Goal: Task Accomplishment & Management: Use online tool/utility

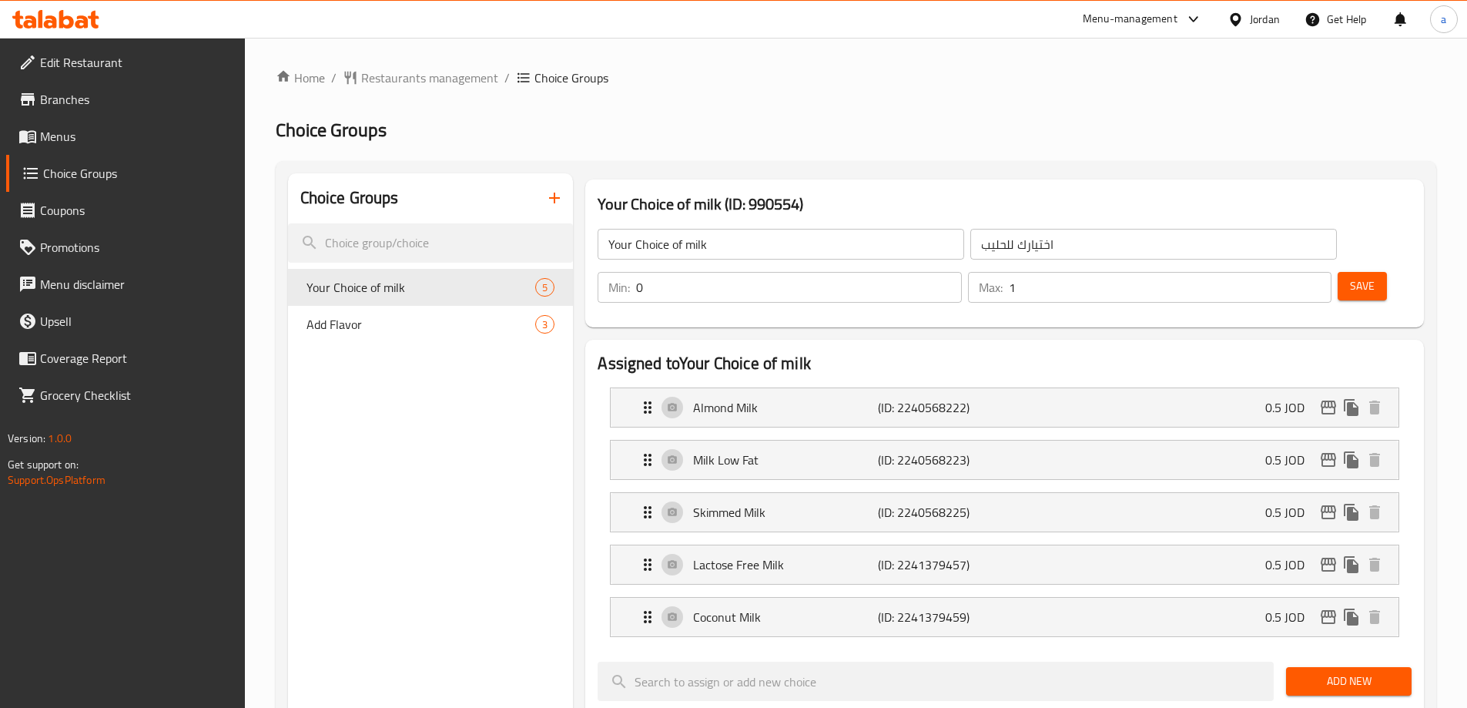
click at [708, 136] on h2 "Choice Groups" at bounding box center [856, 130] width 1160 height 25
drag, startPoint x: 434, startPoint y: 321, endPoint x: 524, endPoint y: 324, distance: 90.2
click at [433, 321] on span "Add Flavor" at bounding box center [397, 324] width 183 height 18
type input "Add Flavor"
type input "إضافة نكهة"
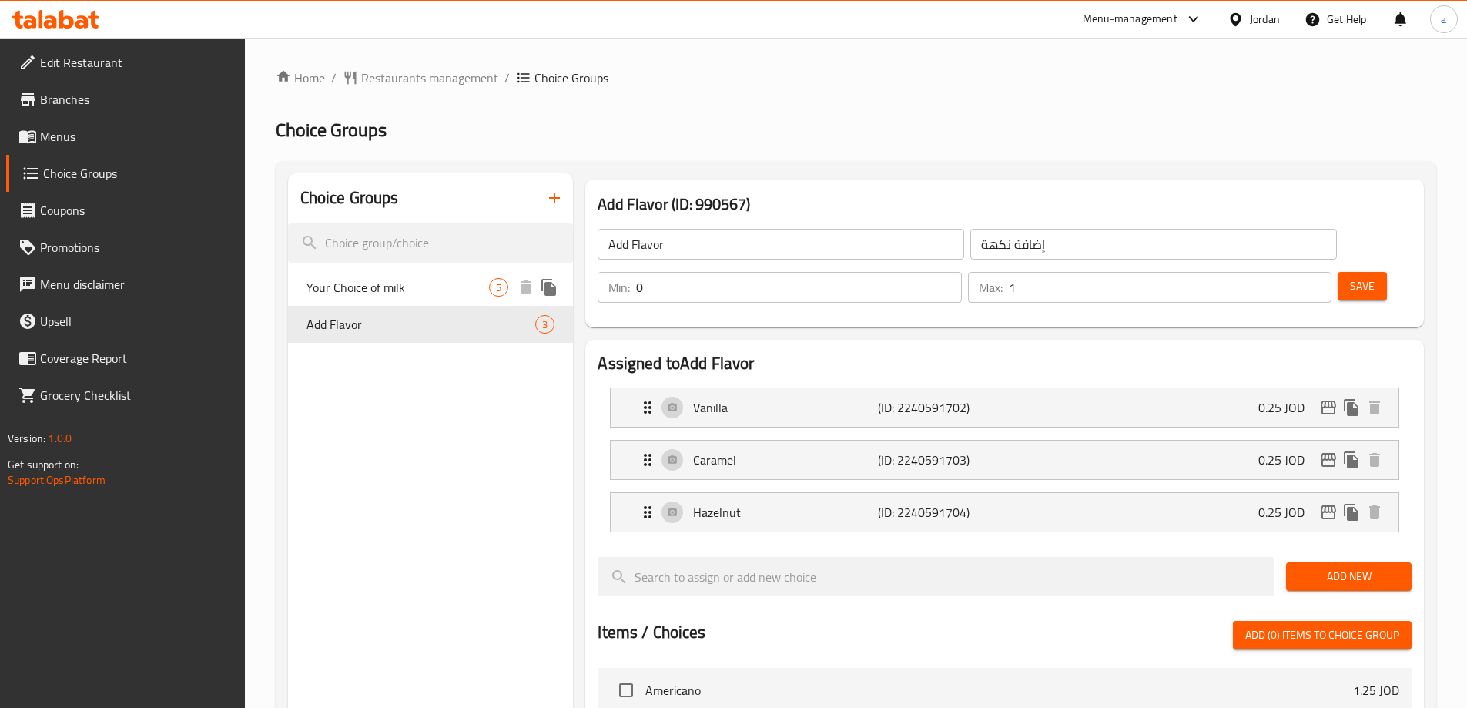
click at [427, 290] on span "Your Choice of milk" at bounding box center [397, 287] width 183 height 18
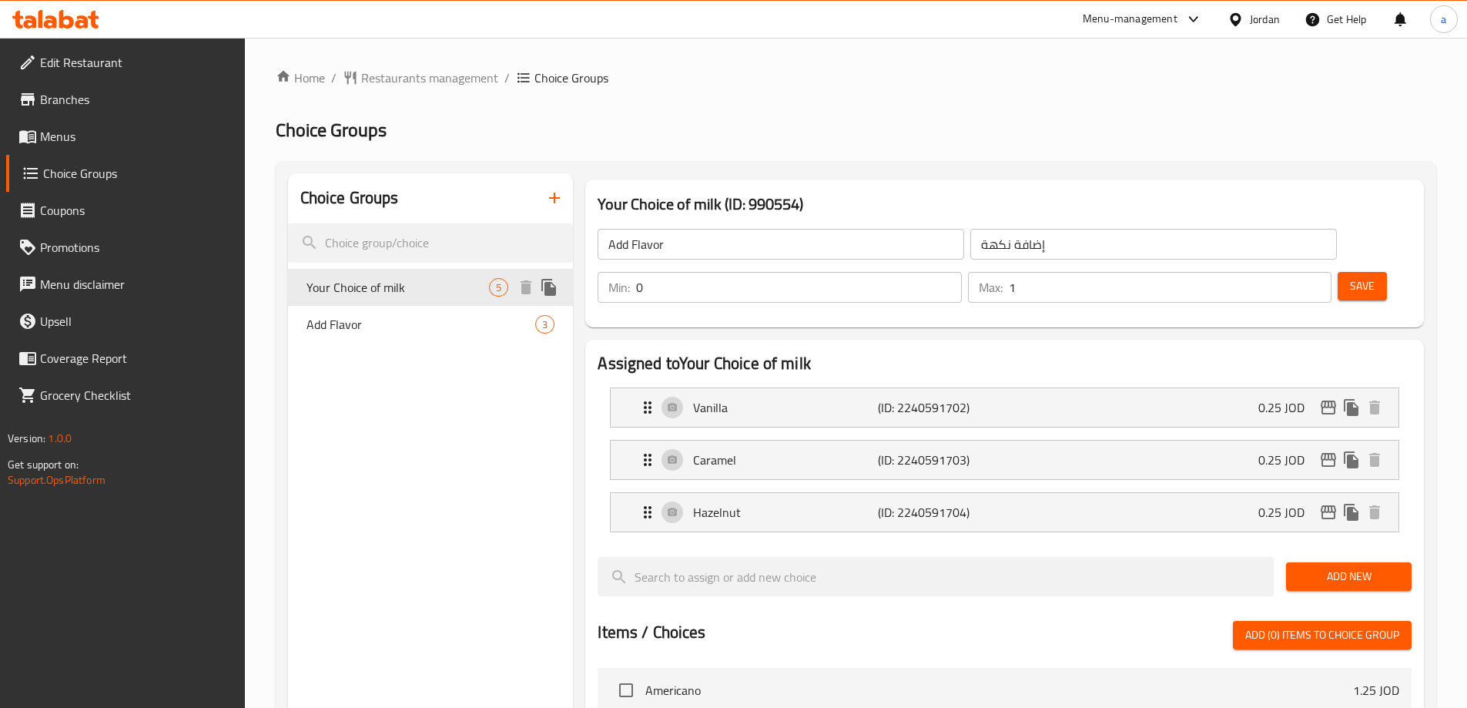
type input "Your Choice of milk"
type input "اختيارك للحليب"
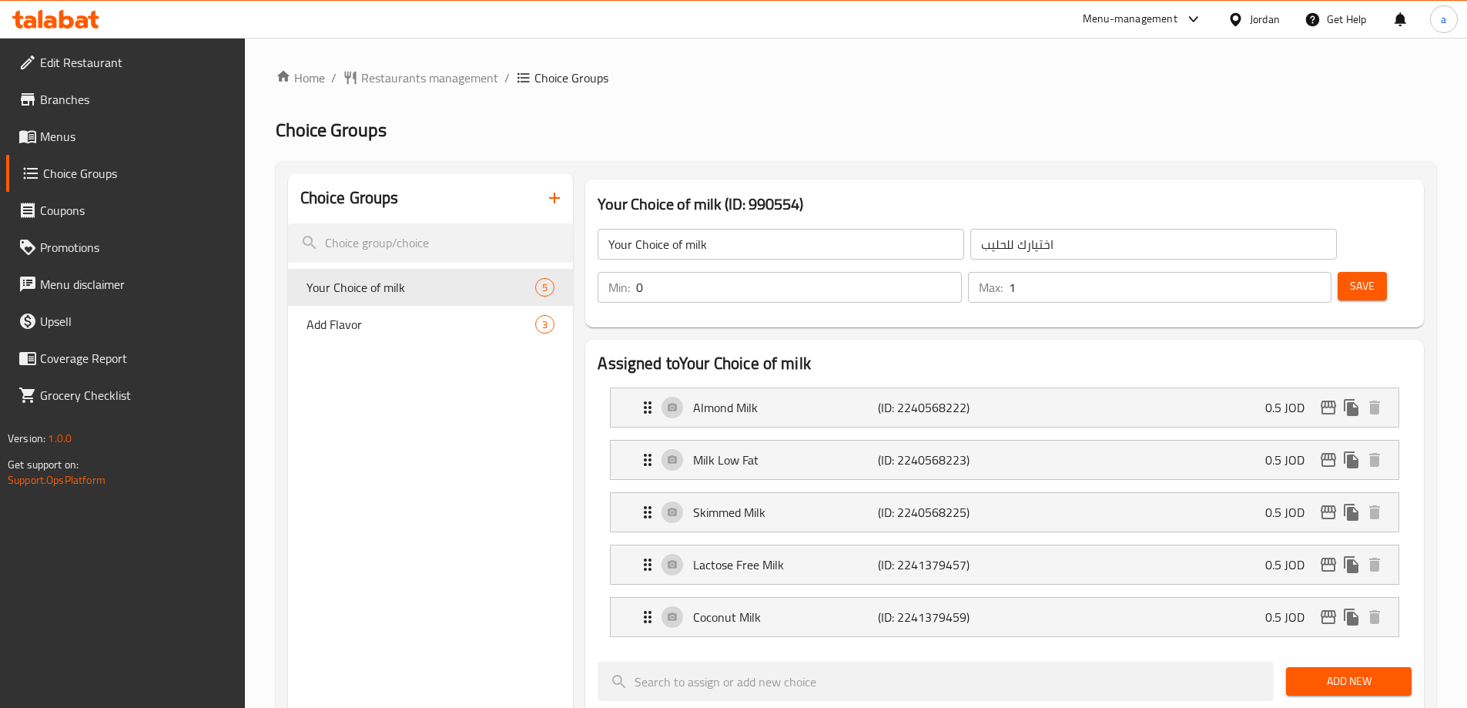
click at [832, 77] on ol "Home / Restaurants management / Choice Groups" at bounding box center [856, 78] width 1160 height 18
